Goal: Transaction & Acquisition: Purchase product/service

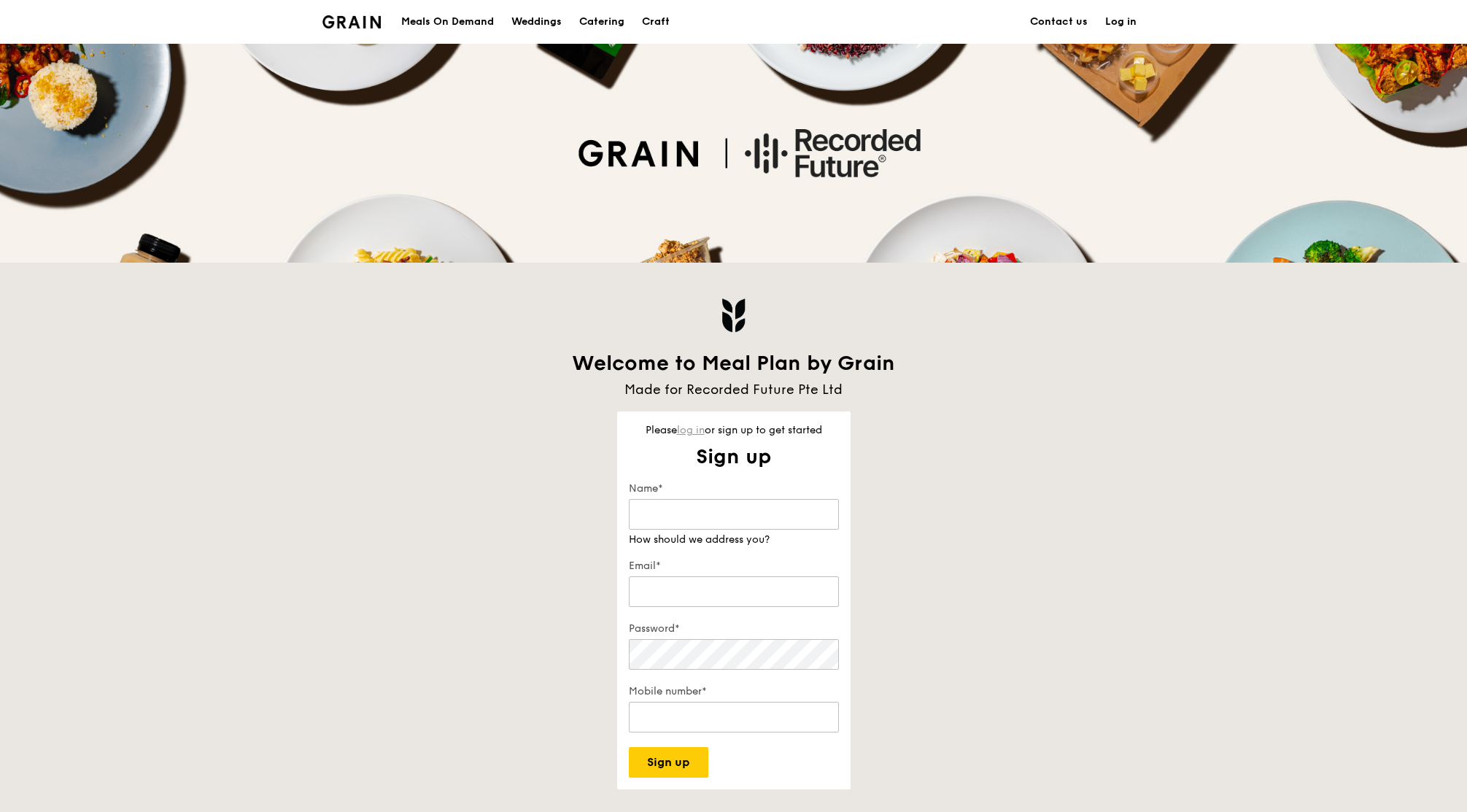
click at [693, 434] on link "log in" at bounding box center [691, 430] width 28 height 13
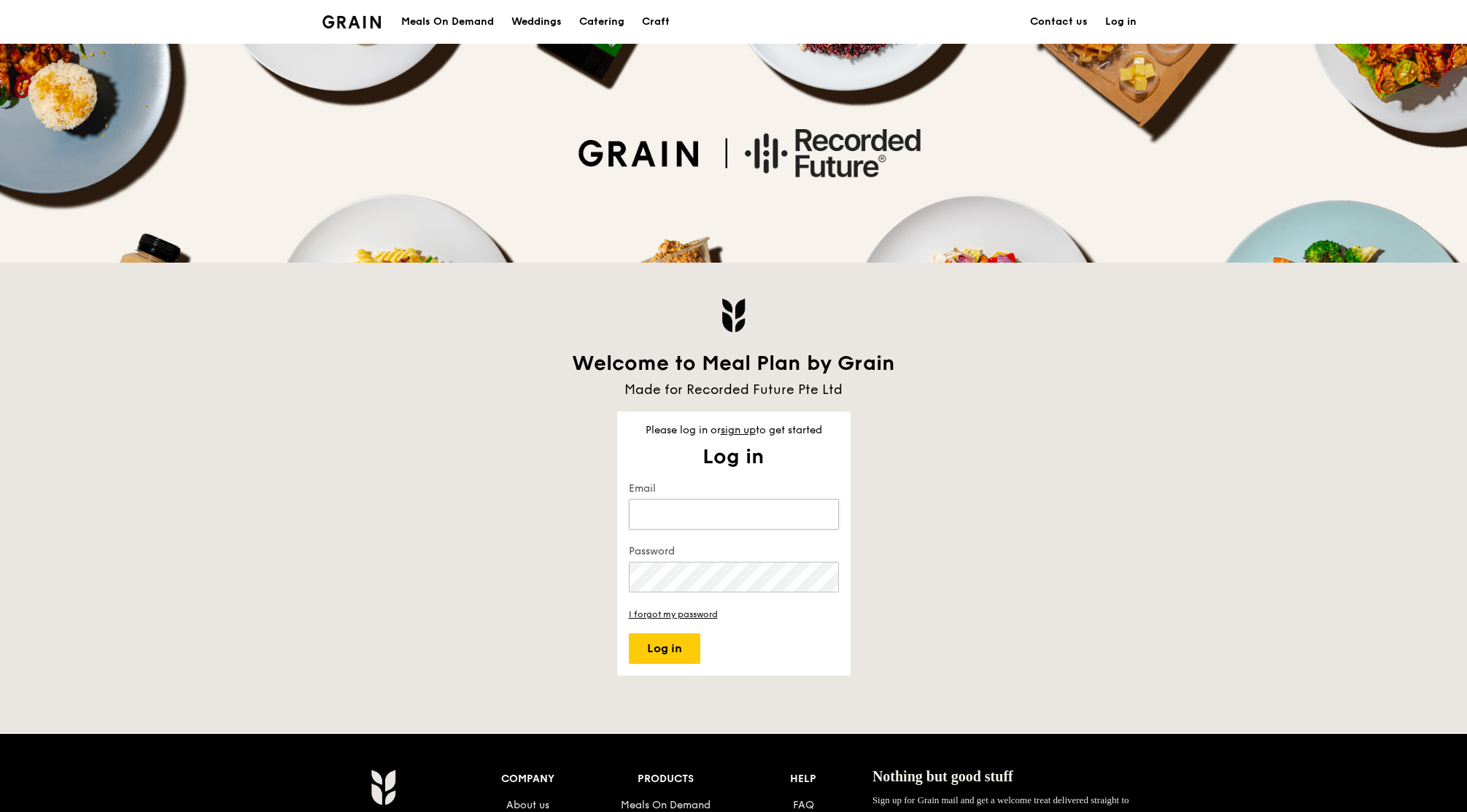
click at [724, 527] on input "Email" at bounding box center [734, 514] width 210 height 31
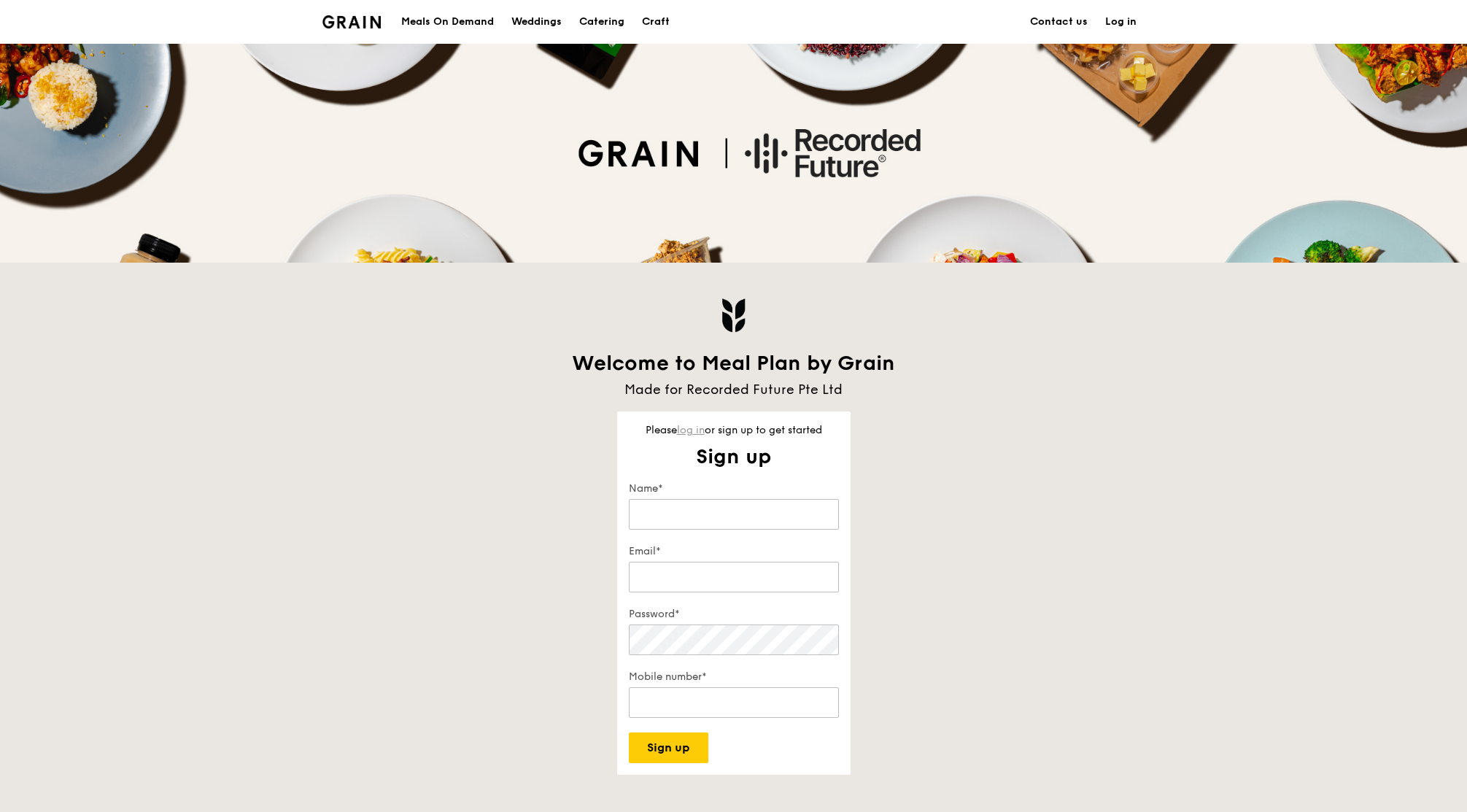
click at [693, 426] on link "log in" at bounding box center [691, 430] width 28 height 13
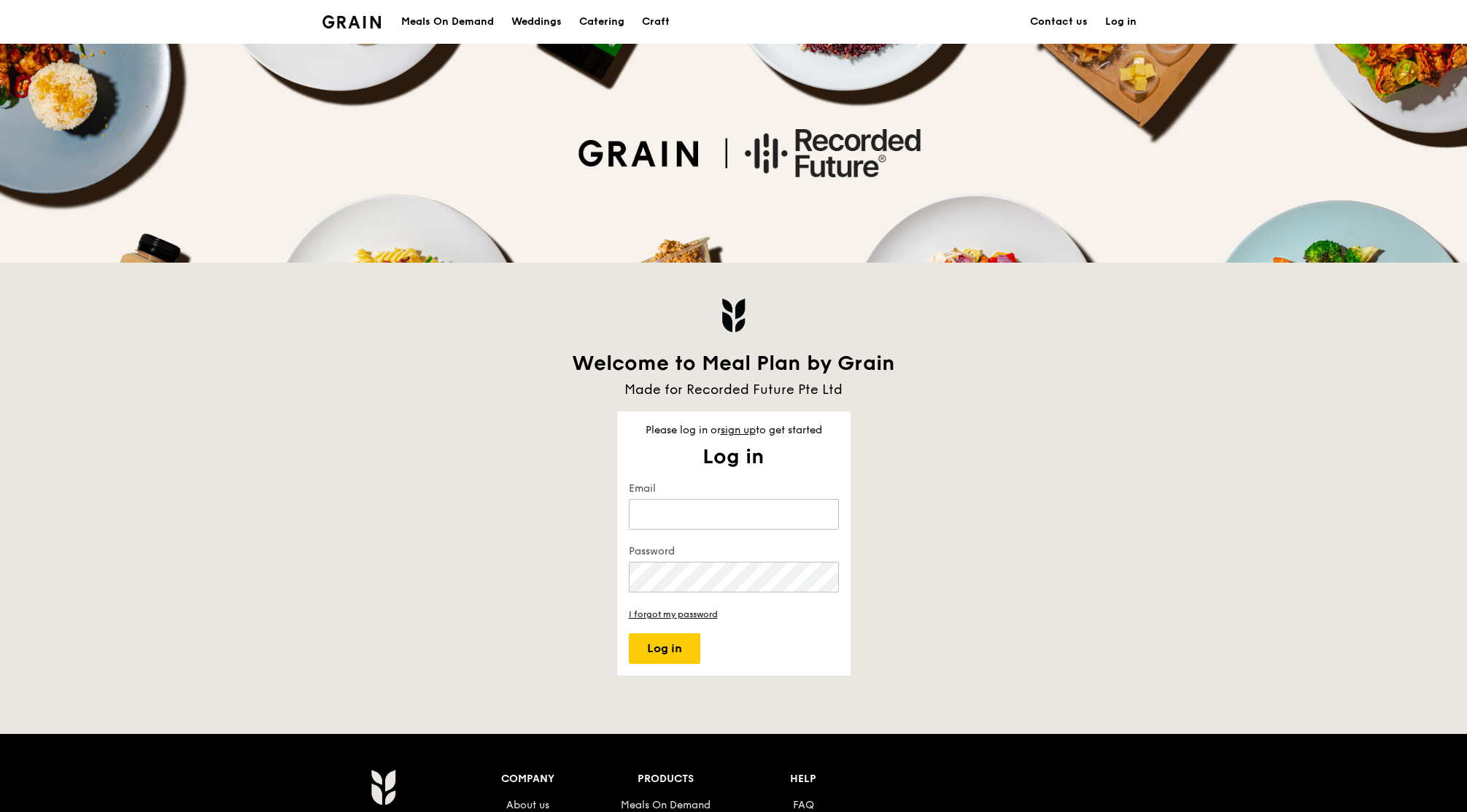
click at [818, 521] on keeper-lock "Open Keeper Popup" at bounding box center [821, 513] width 17 height 17
click at [599, 458] on div "Welcome to Meal Plan by Grain Made for Recorded Future Pte Ltd Please log in or…" at bounding box center [734, 468] width 840 height 413
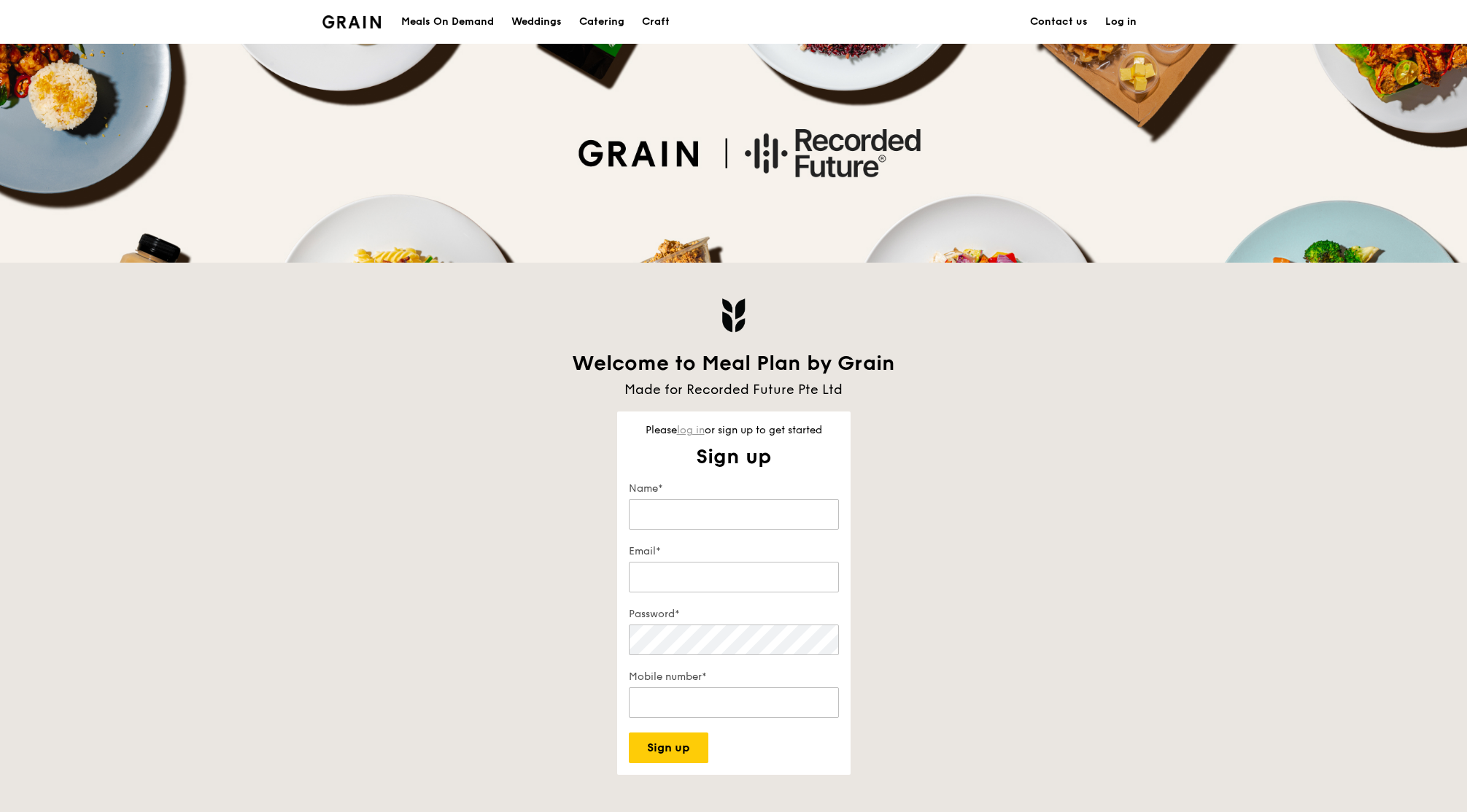
click at [686, 431] on link "log in" at bounding box center [691, 430] width 28 height 13
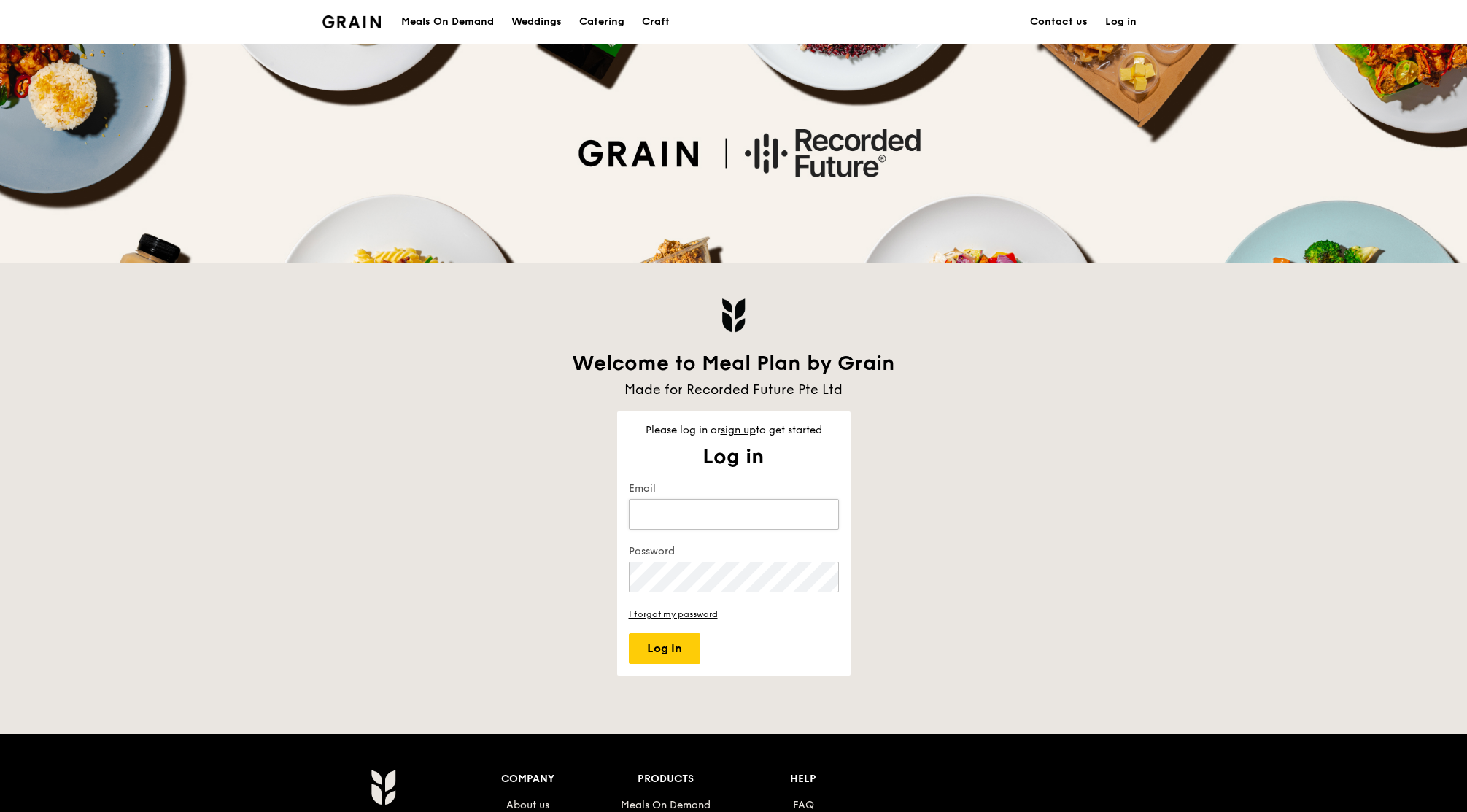
click at [683, 523] on input "Email" at bounding box center [734, 514] width 210 height 31
type input "[PERSON_NAME][EMAIL_ADDRESS][DOMAIN_NAME]"
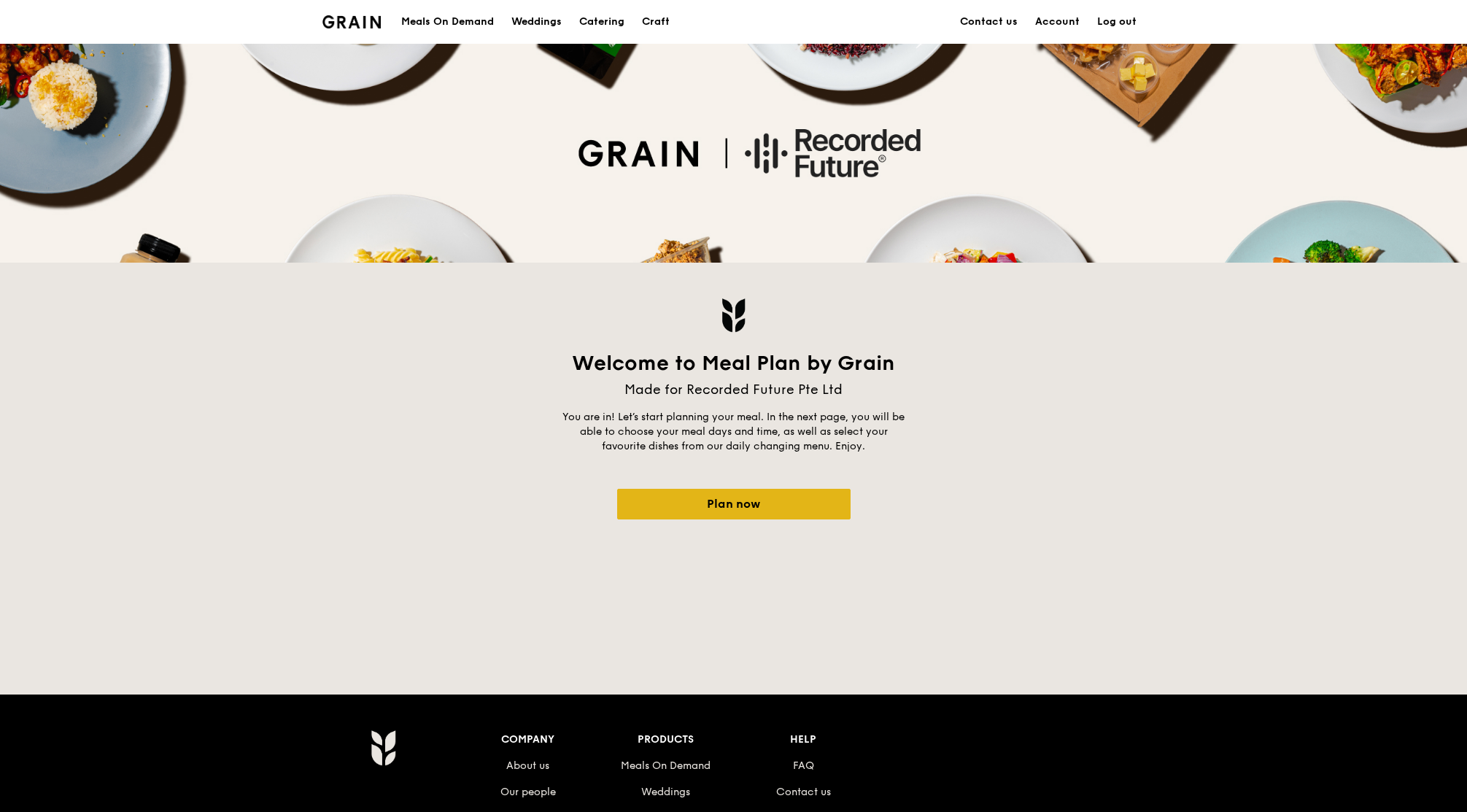
click at [739, 504] on link "Plan now" at bounding box center [734, 504] width 234 height 31
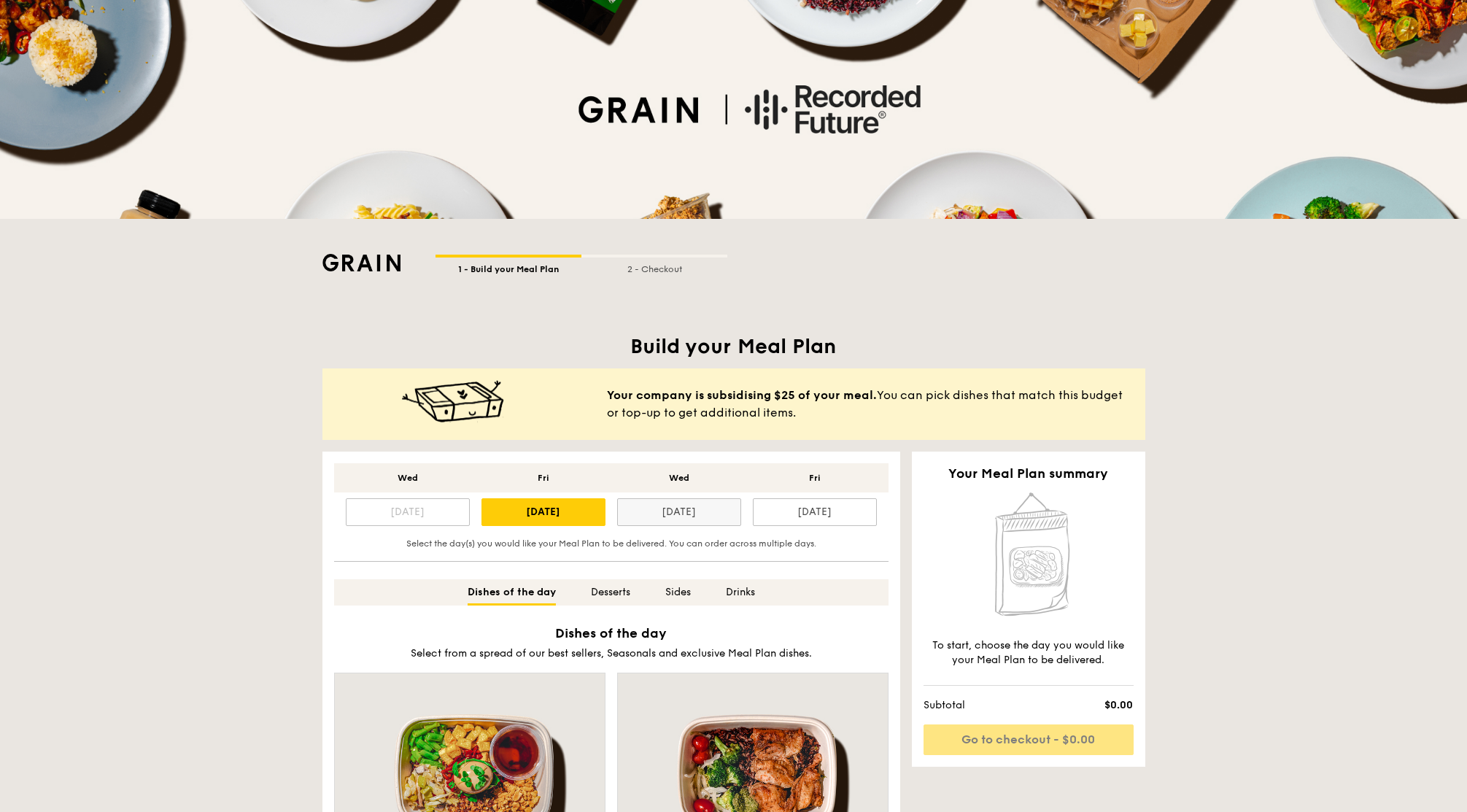
click at [655, 518] on div "[DATE]" at bounding box center [679, 512] width 124 height 28
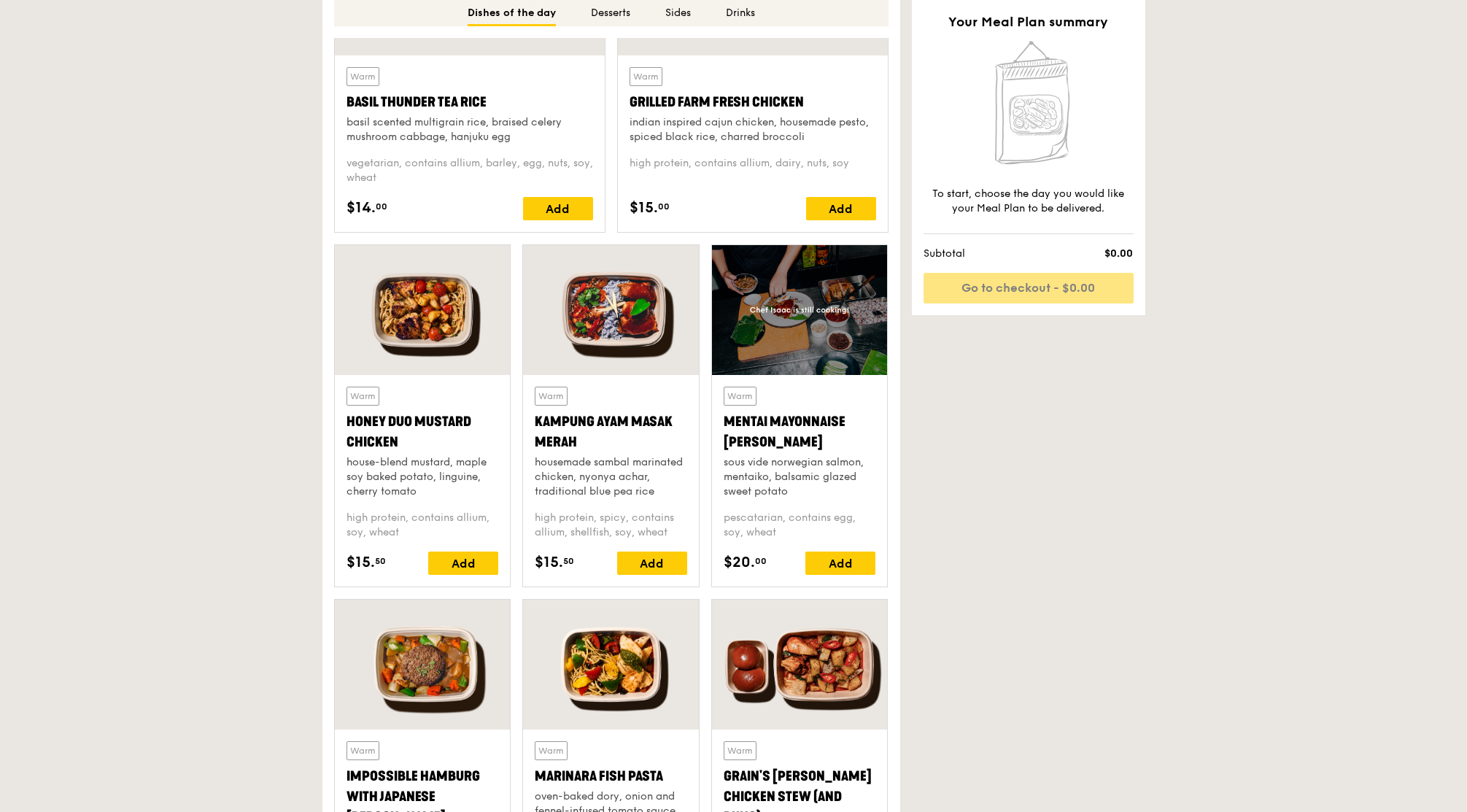
scroll to position [873, 0]
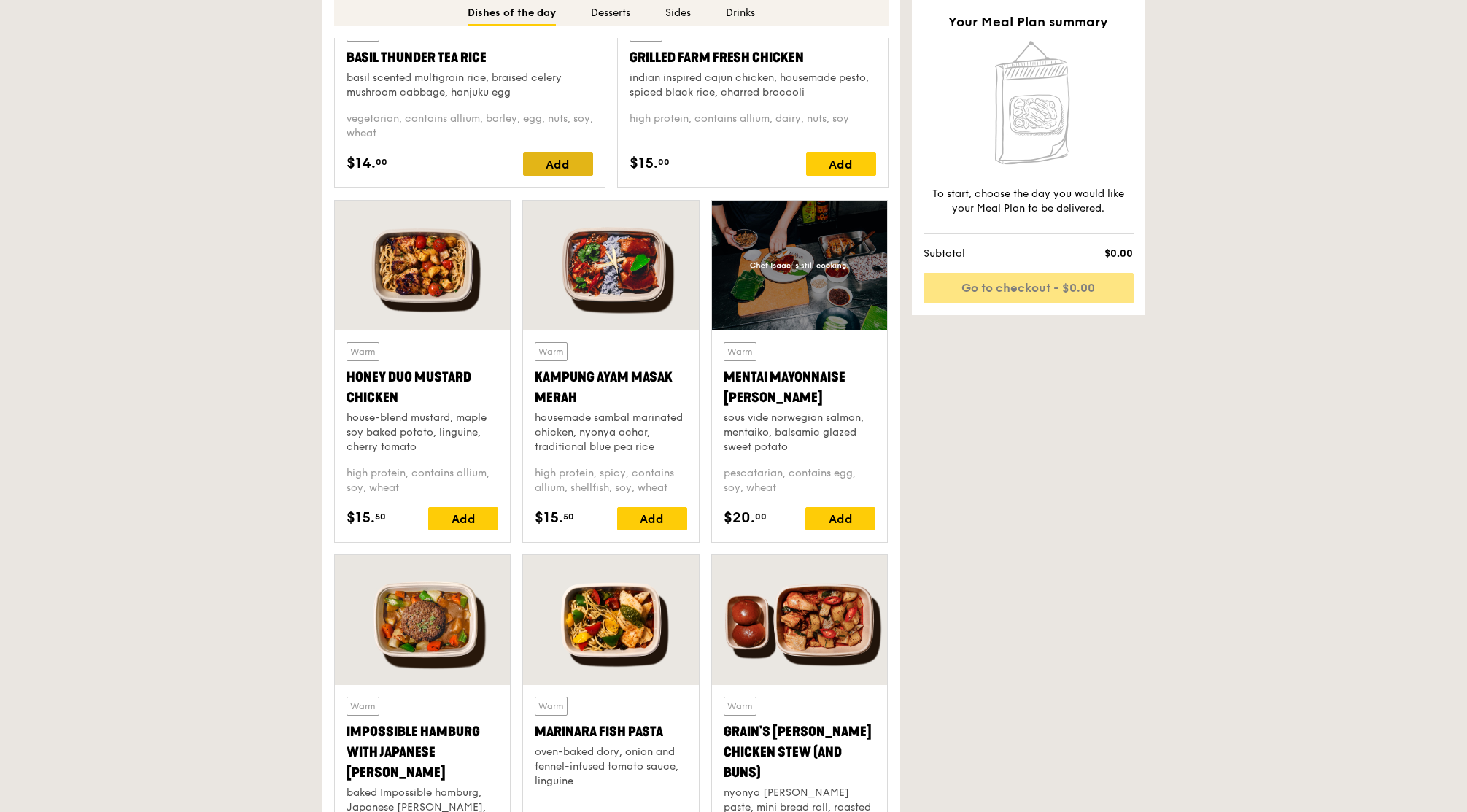
click at [562, 168] on div "Add" at bounding box center [559, 165] width 70 height 23
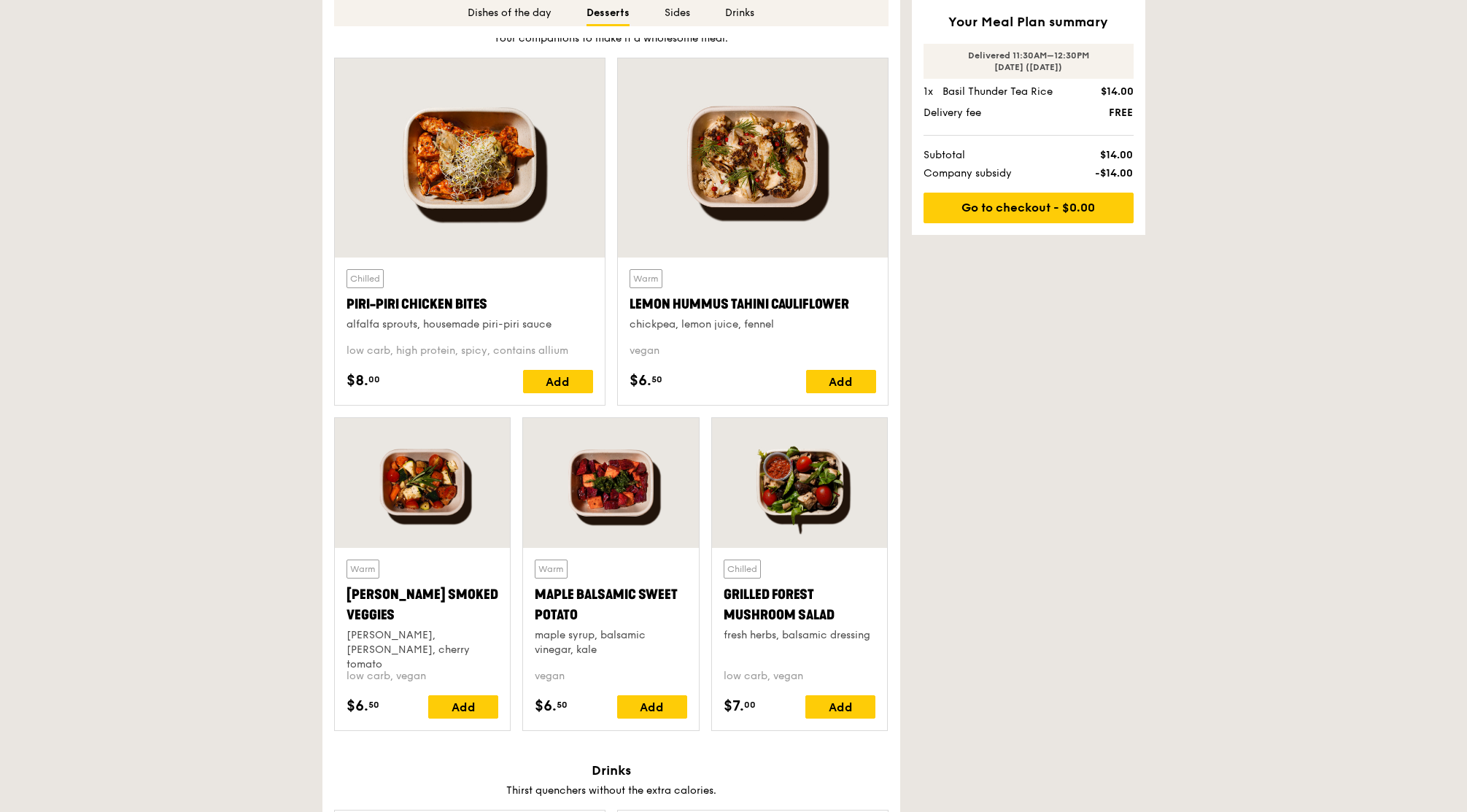
scroll to position [2622, 0]
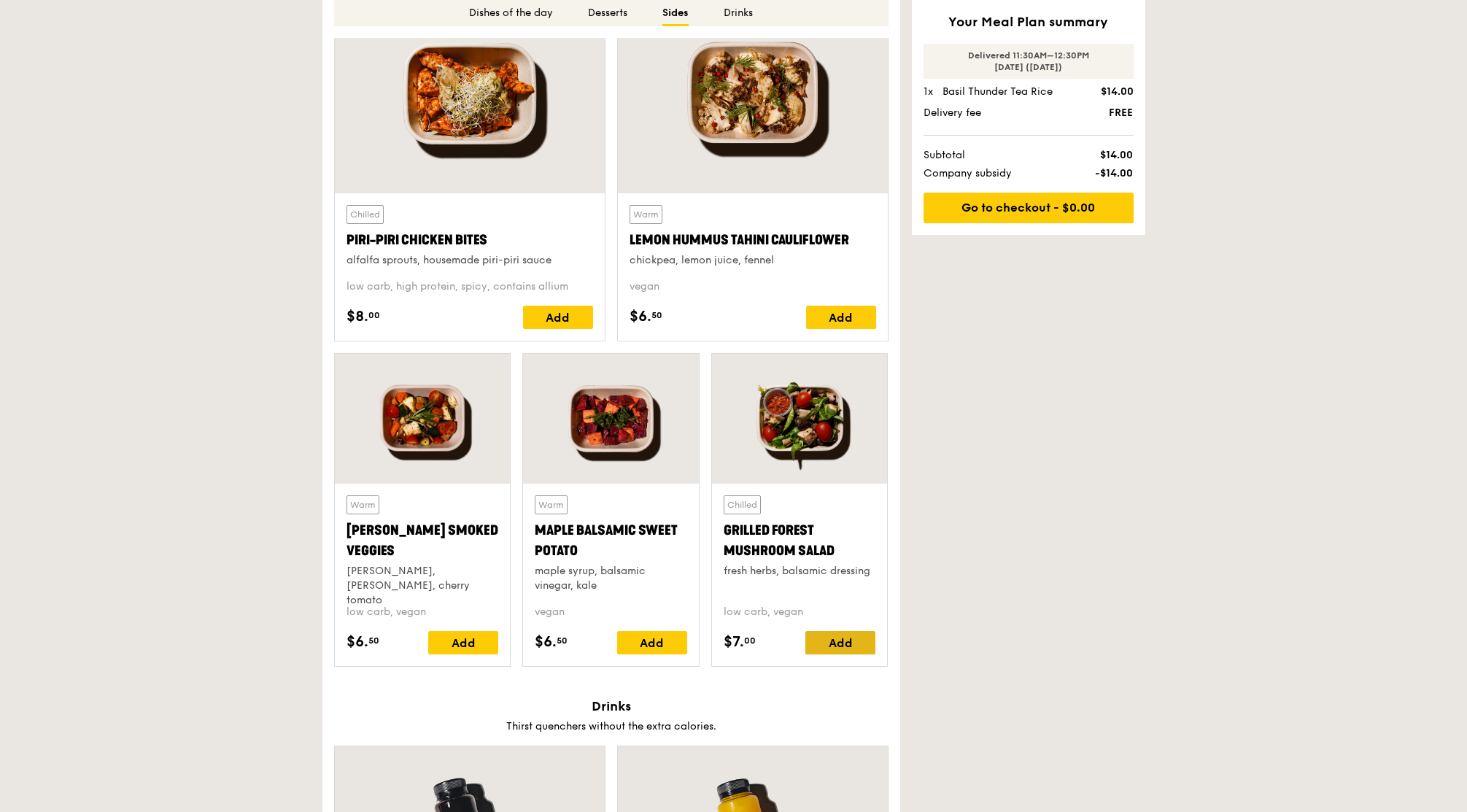
click at [821, 653] on div "Add" at bounding box center [840, 643] width 70 height 23
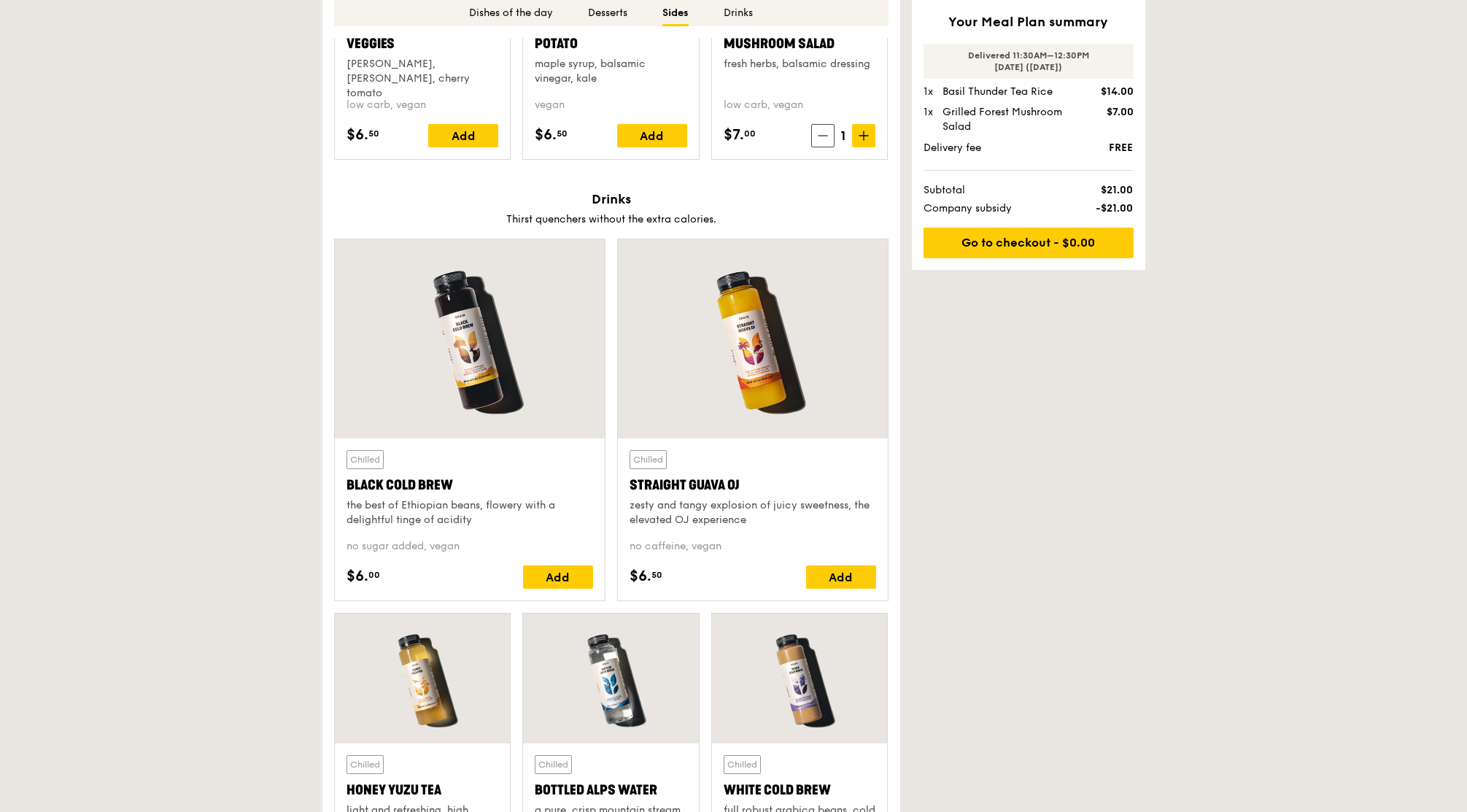
scroll to position [3415, 0]
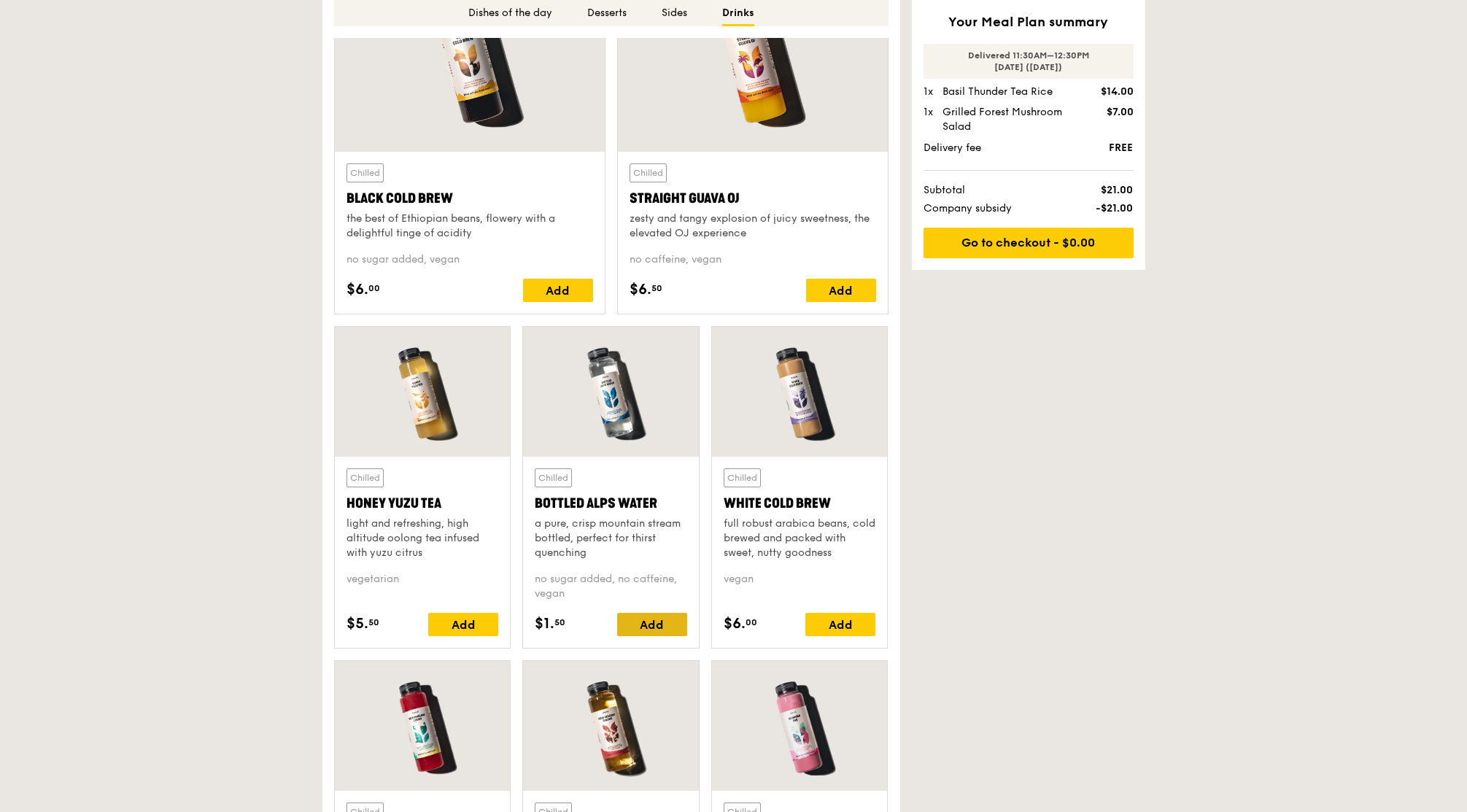
click at [624, 626] on div "Add" at bounding box center [652, 624] width 70 height 23
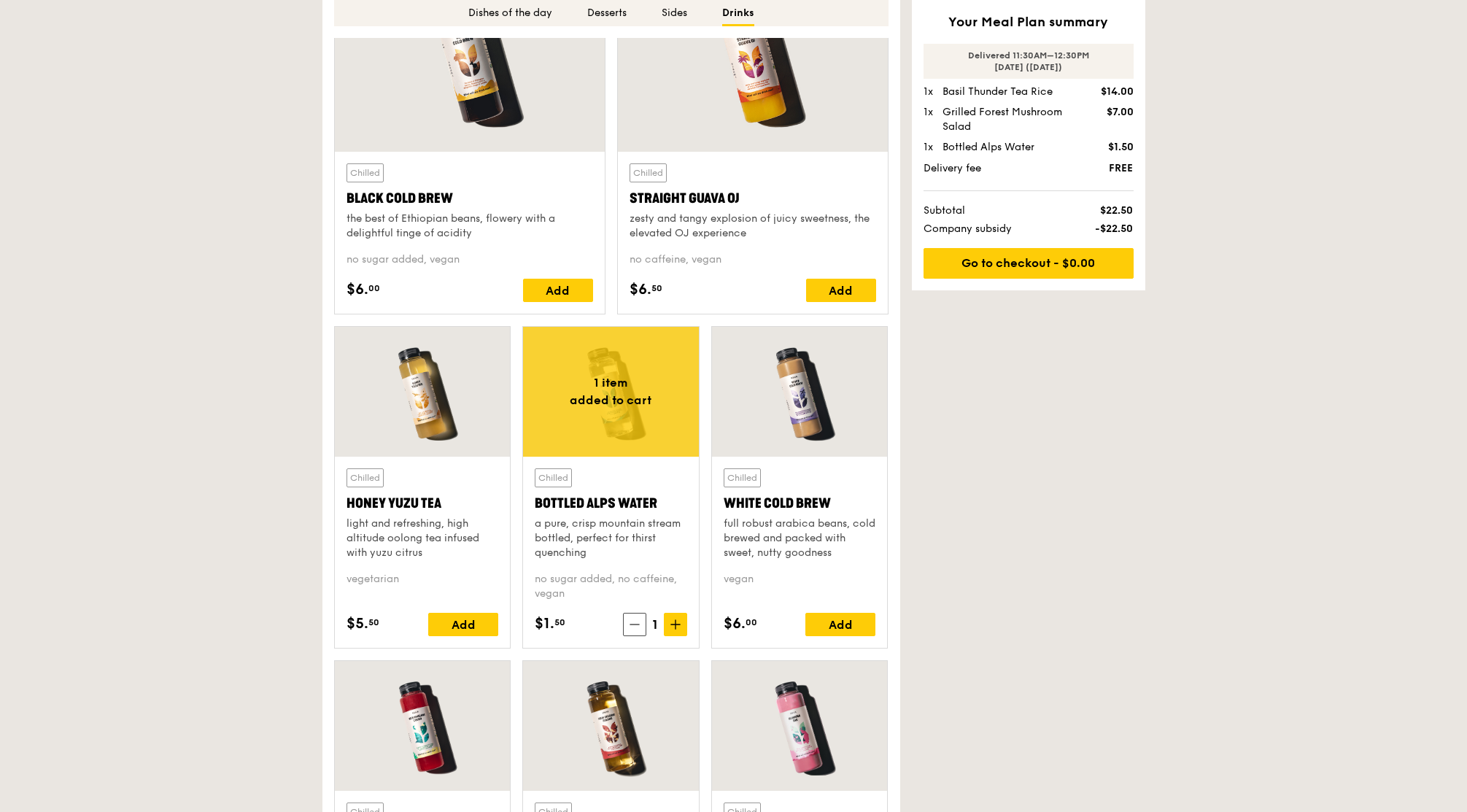
click at [624, 626] on div "1" at bounding box center [655, 624] width 64 height 23
click at [682, 612] on span at bounding box center [675, 624] width 23 height 23
click at [1037, 257] on link "Go to checkout - $0.00" at bounding box center [1029, 263] width 210 height 31
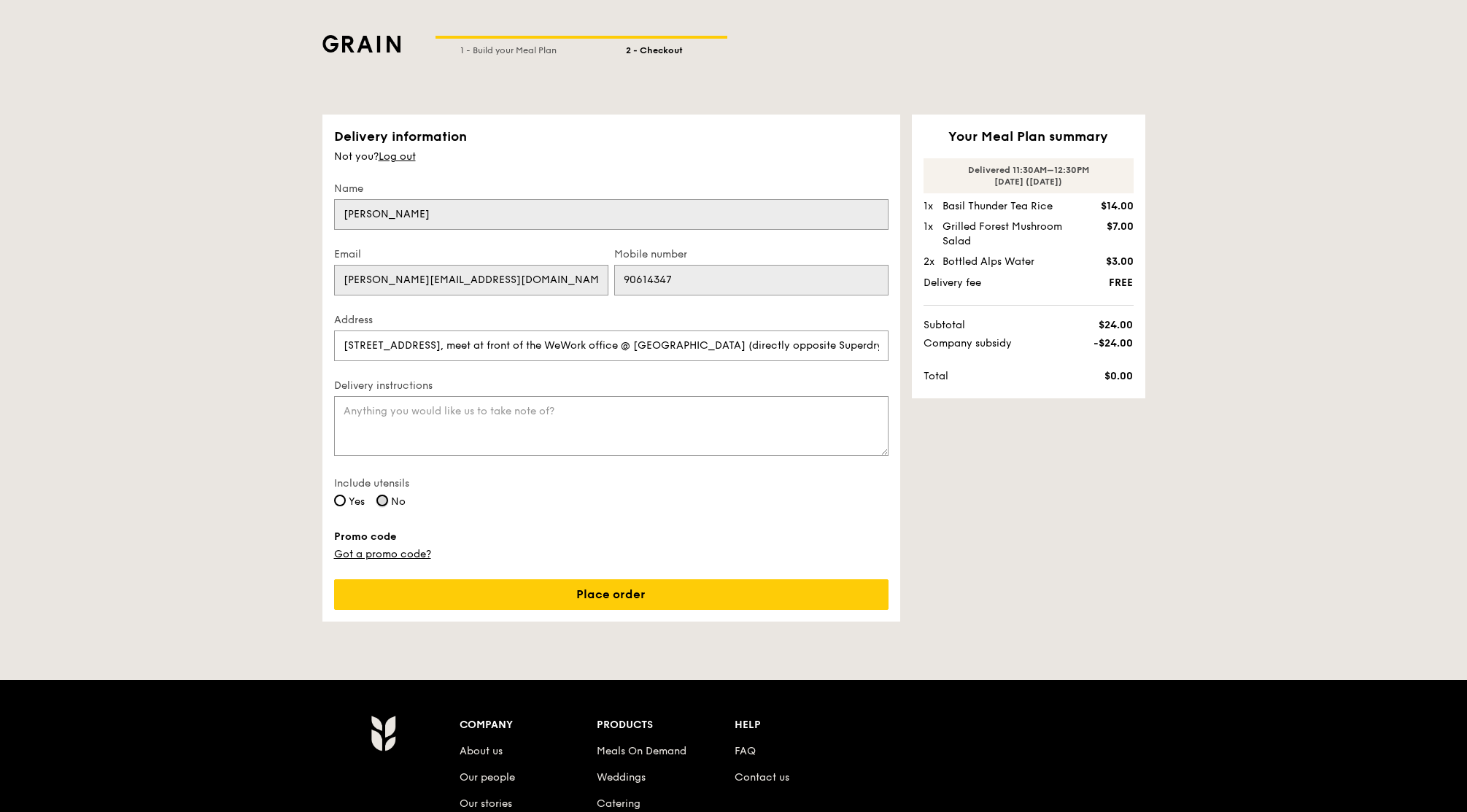
click at [380, 499] on input "No" at bounding box center [382, 500] width 12 height 12
radio input "true"
click at [493, 596] on link "Place order" at bounding box center [611, 594] width 554 height 31
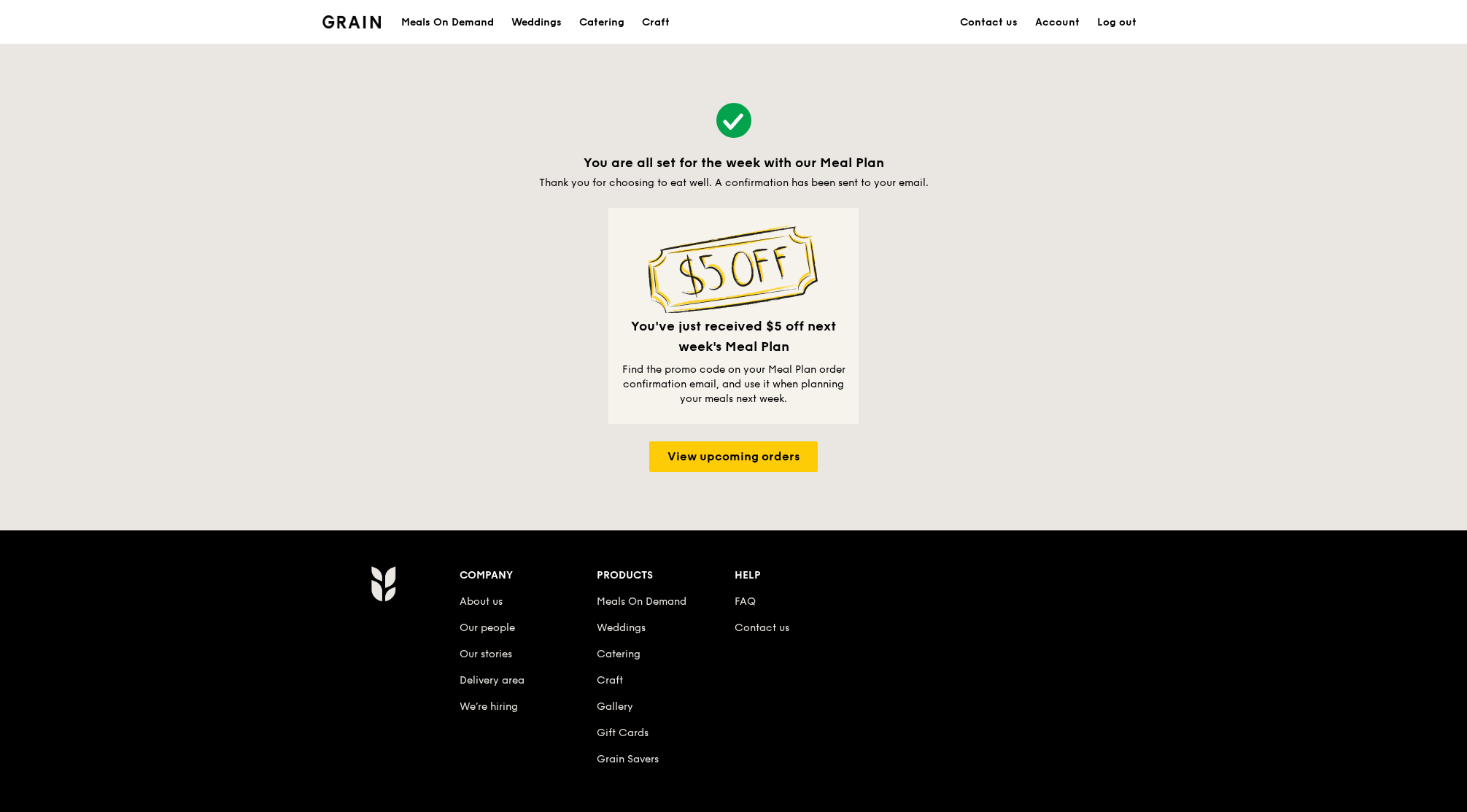
click at [380, 22] on img at bounding box center [353, 22] width 59 height 13
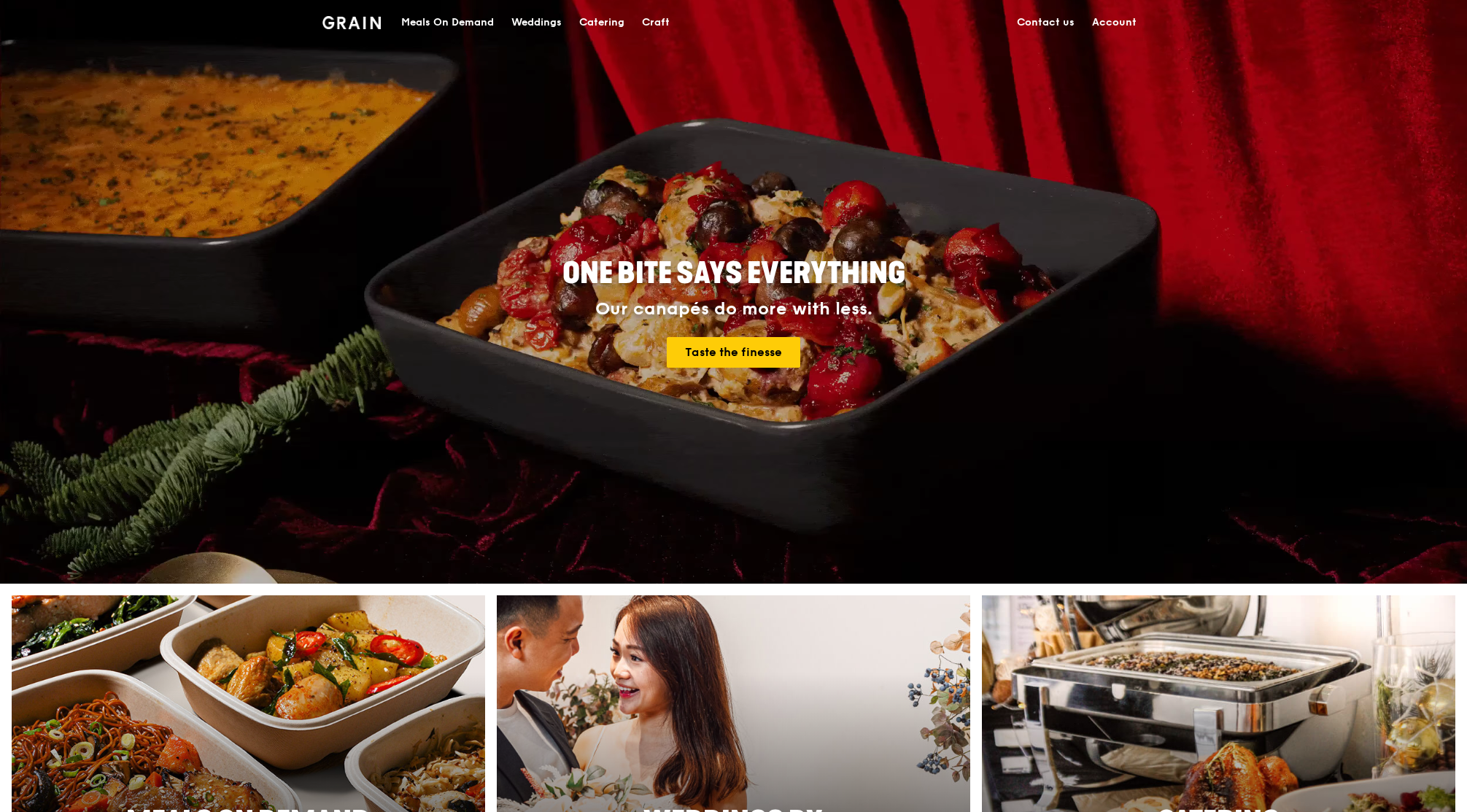
click at [441, 25] on div "Meals On Demand" at bounding box center [447, 22] width 93 height 44
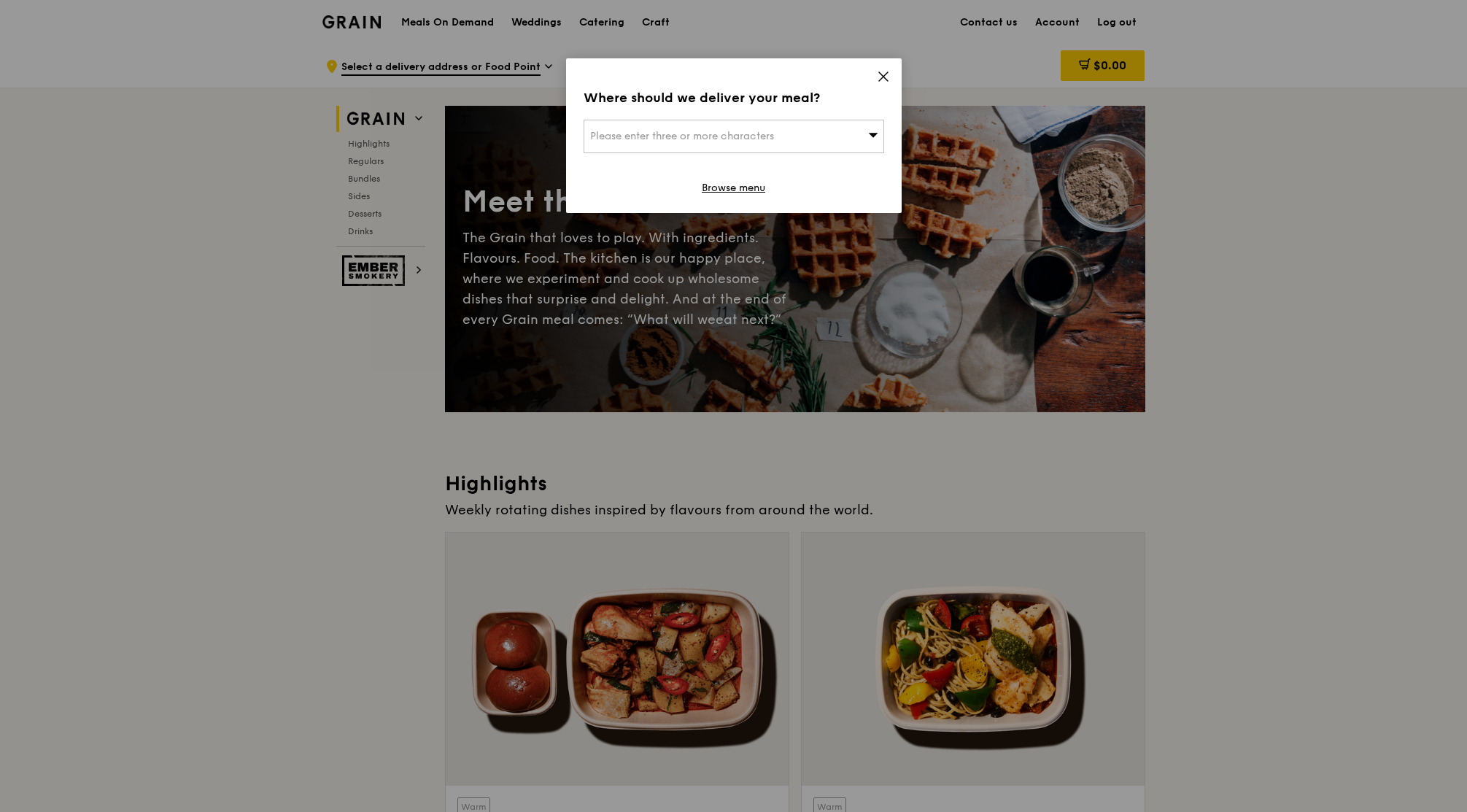
click at [881, 77] on icon at bounding box center [883, 76] width 9 height 9
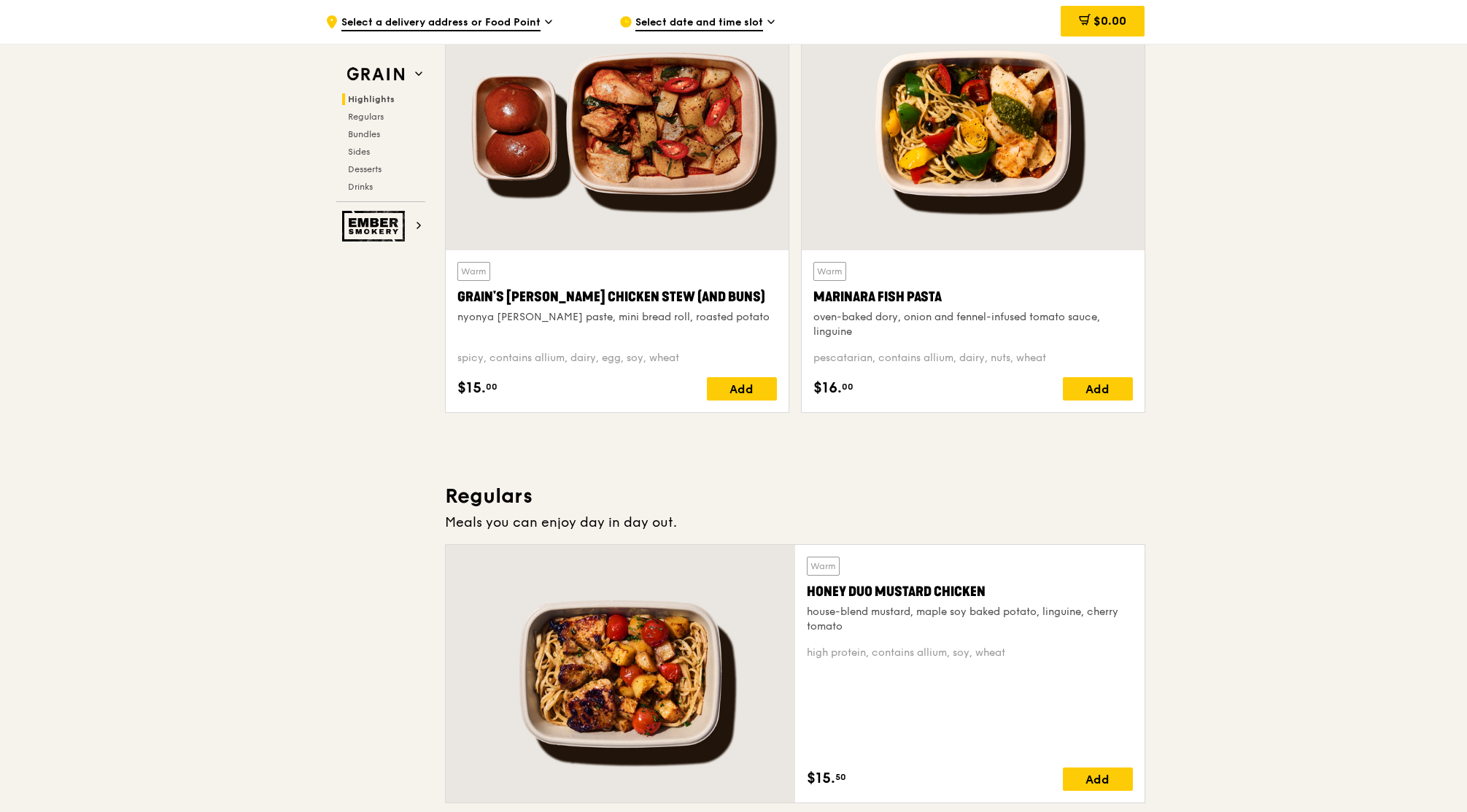
scroll to position [550, 0]
